Goal: Transaction & Acquisition: Purchase product/service

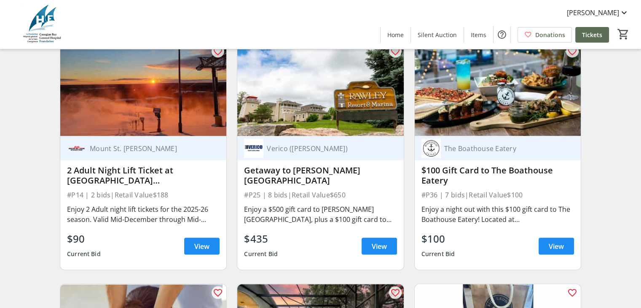
scroll to position [1568, 0]
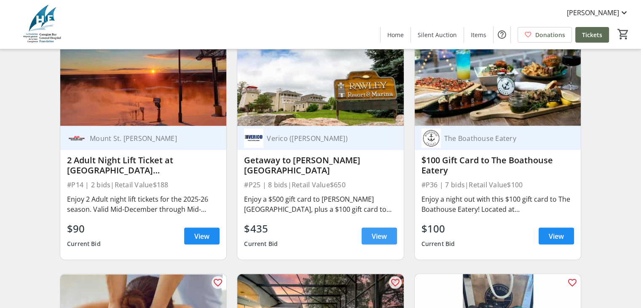
click at [379, 241] on span "View" at bounding box center [379, 236] width 15 height 10
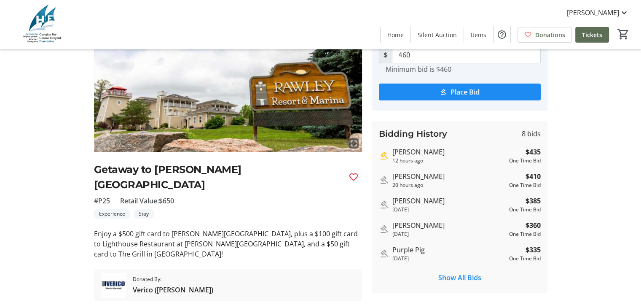
scroll to position [95, 0]
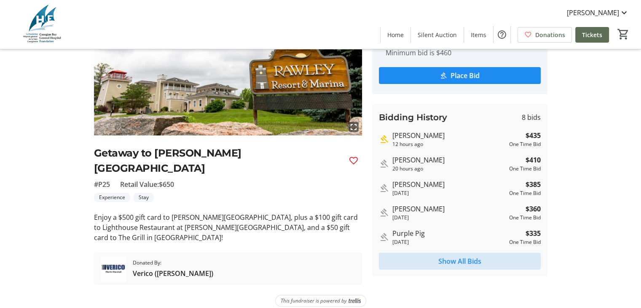
click at [450, 261] on span "Show All Bids" at bounding box center [459, 261] width 43 height 10
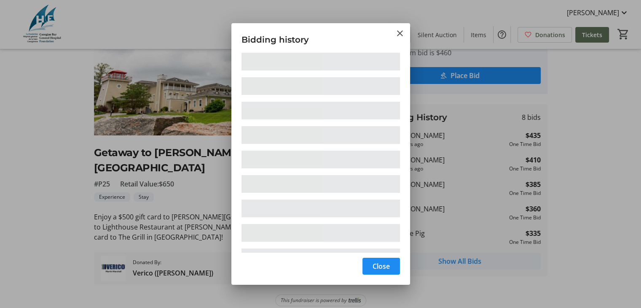
scroll to position [0, 0]
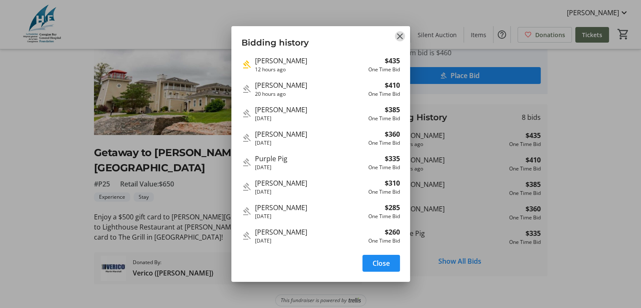
click at [400, 35] on mat-icon "Close" at bounding box center [400, 36] width 10 height 10
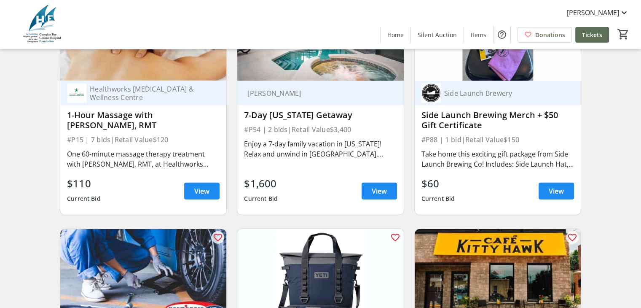
scroll to position [1855, 0]
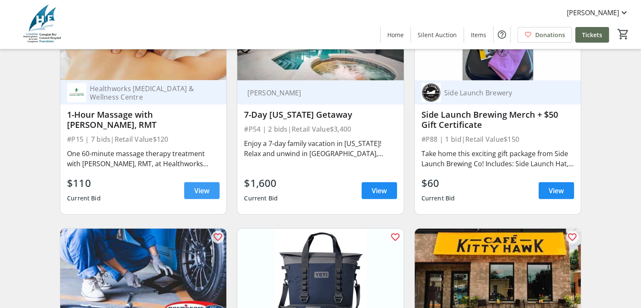
click at [195, 195] on span "View" at bounding box center [201, 191] width 15 height 10
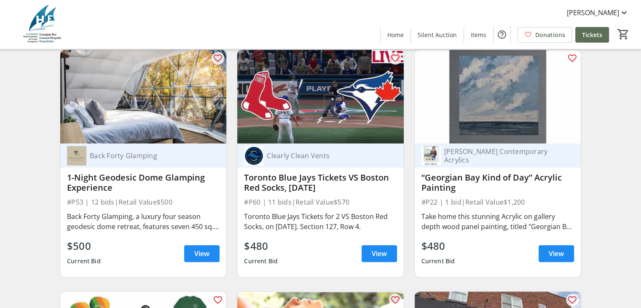
scroll to position [3761, 0]
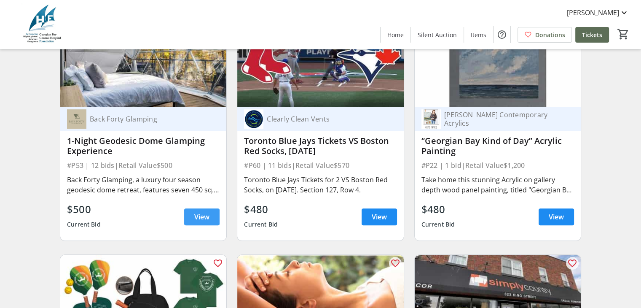
click at [196, 221] on span "View" at bounding box center [201, 217] width 15 height 10
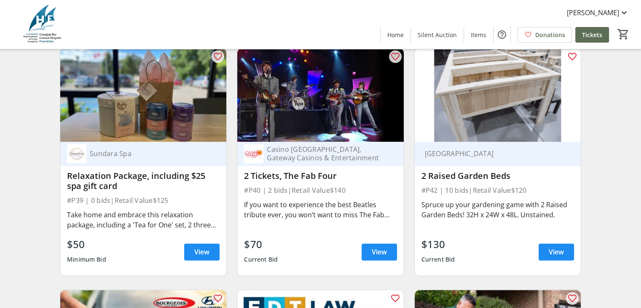
scroll to position [4245, 0]
